Goal: Navigation & Orientation: Understand site structure

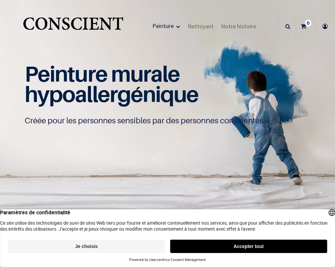
scroll to position [0, 0]
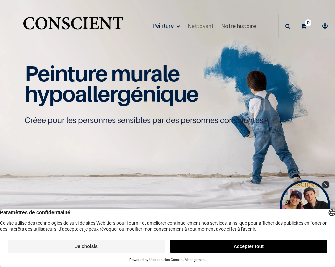
click at [247, 21] on link "Notre histoire" at bounding box center [239, 25] width 42 height 23
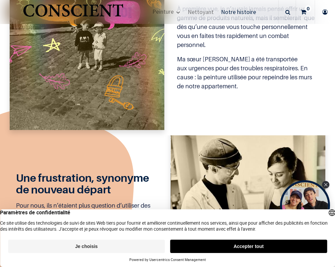
scroll to position [338, 0]
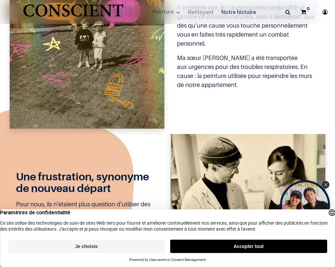
click at [128, 246] on button "Je choisis" at bounding box center [86, 246] width 157 height 13
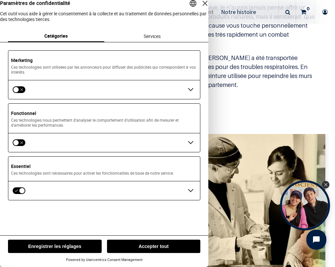
click at [168, 252] on button "Accepter tout" at bounding box center [154, 246] width 94 height 13
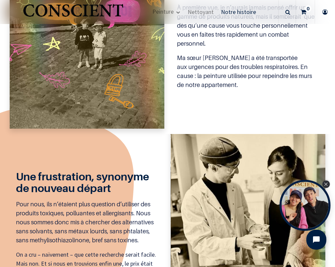
click at [328, 183] on div "Close Tolstoy widget" at bounding box center [326, 184] width 7 height 7
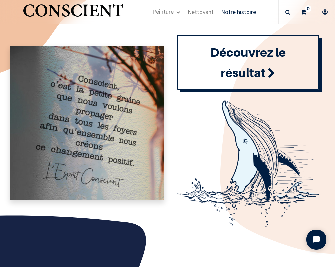
scroll to position [647, 0]
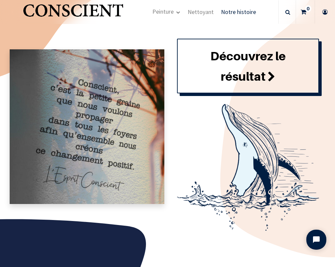
click at [267, 66] on link "Découvrez le résultat" at bounding box center [248, 66] width 142 height 55
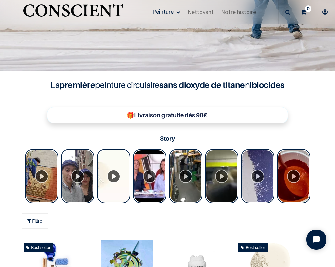
scroll to position [147, 0]
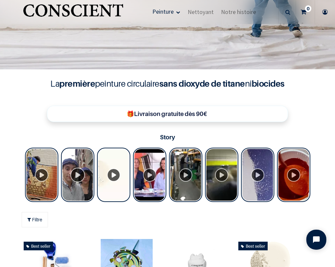
click at [76, 177] on div "Tolstoy Stories" at bounding box center [77, 175] width 33 height 54
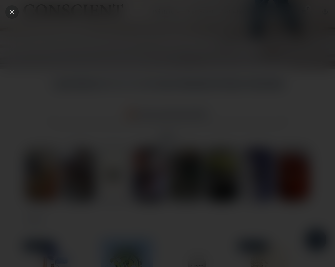
click at [13, 12] on icon "Close" at bounding box center [12, 12] width 6 height 6
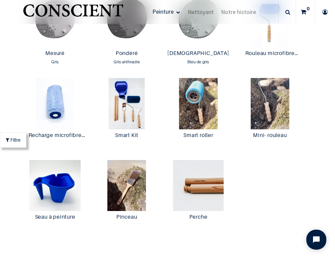
scroll to position [780, 0]
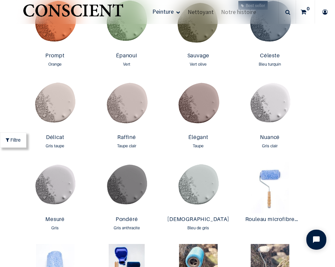
click at [203, 10] on span "Nettoyant" at bounding box center [201, 12] width 26 height 8
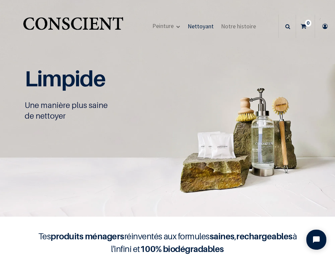
scroll to position [0, 0]
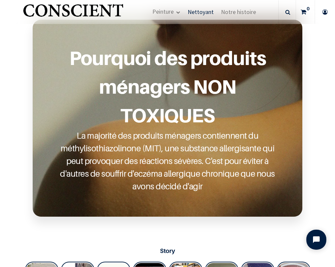
scroll to position [245, 0]
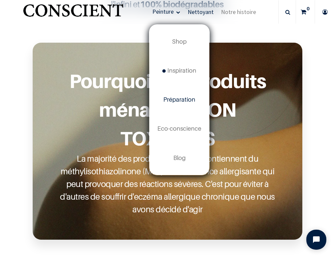
click at [191, 96] on span "Préparation" at bounding box center [179, 99] width 32 height 7
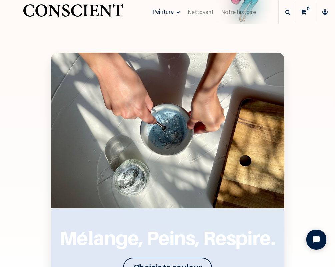
scroll to position [656, 0]
